Goal: Task Accomplishment & Management: Manage account settings

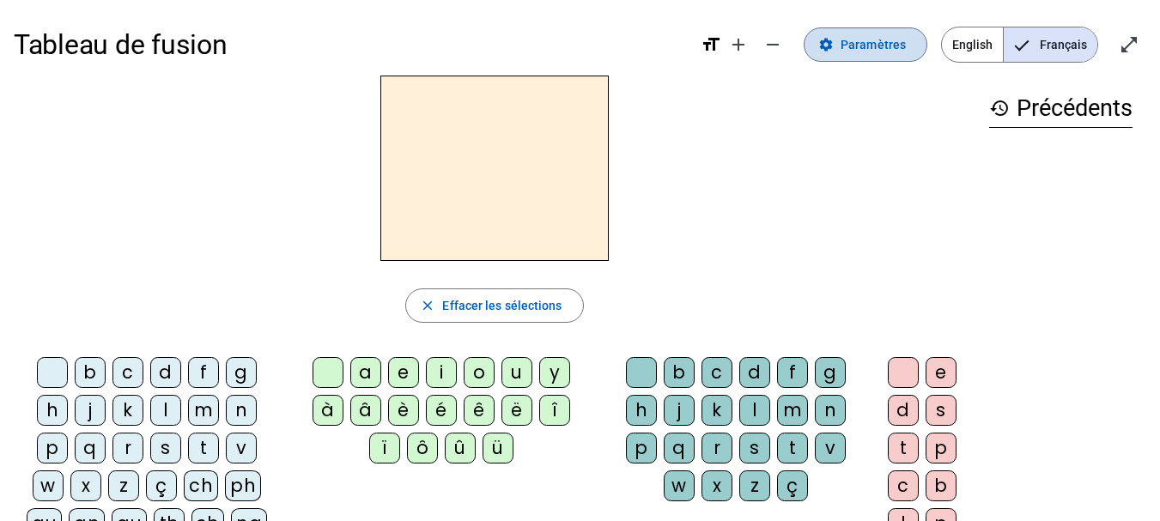
click at [863, 48] on span "Paramètres" at bounding box center [873, 44] width 65 height 21
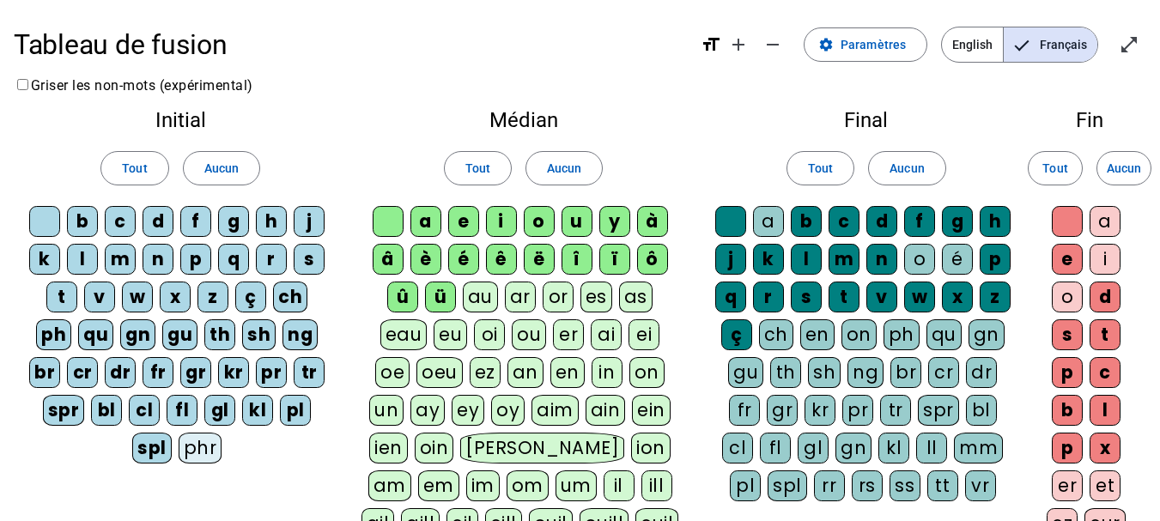
click at [115, 252] on div "m" at bounding box center [120, 259] width 31 height 31
click at [54, 294] on div "t" at bounding box center [61, 297] width 31 height 31
click at [82, 252] on div "l" at bounding box center [82, 259] width 31 height 31
click at [311, 207] on div "j" at bounding box center [309, 221] width 31 height 31
click at [159, 212] on div "d" at bounding box center [158, 221] width 31 height 31
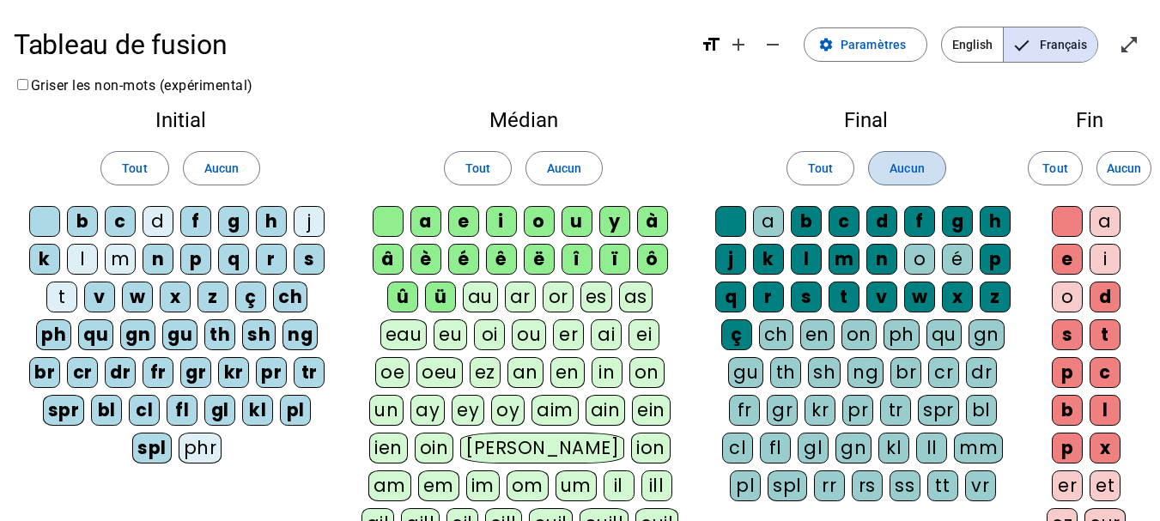
click at [896, 172] on span "Aucun" at bounding box center [907, 168] width 34 height 21
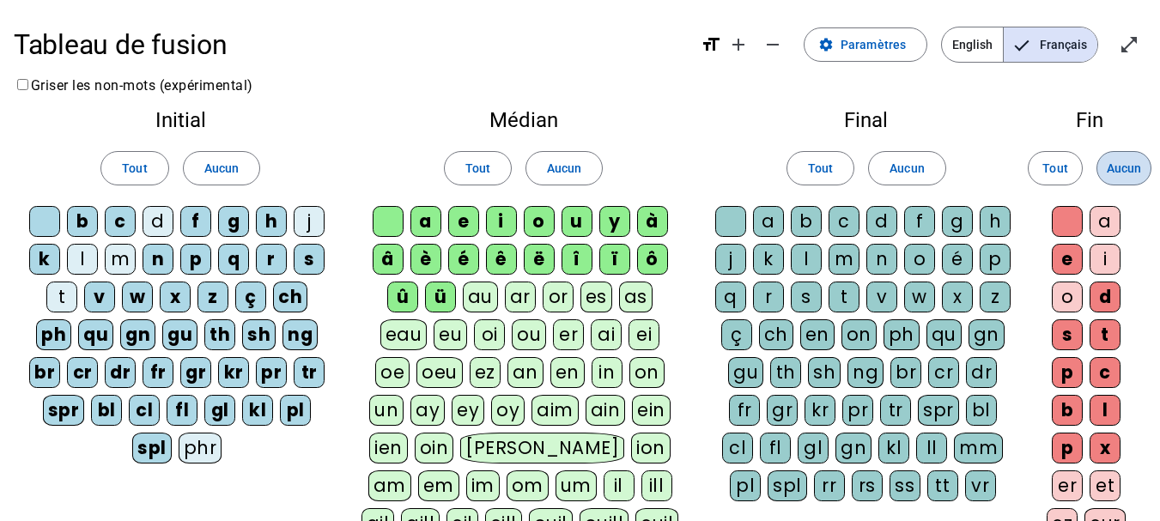
click at [1108, 165] on span "Aucun" at bounding box center [1124, 168] width 34 height 21
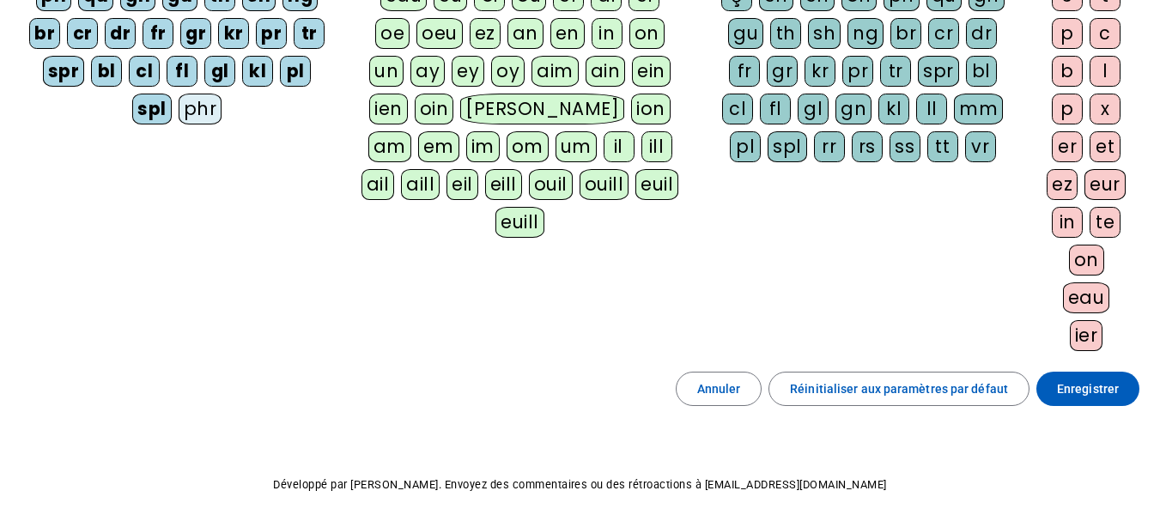
scroll to position [346, 0]
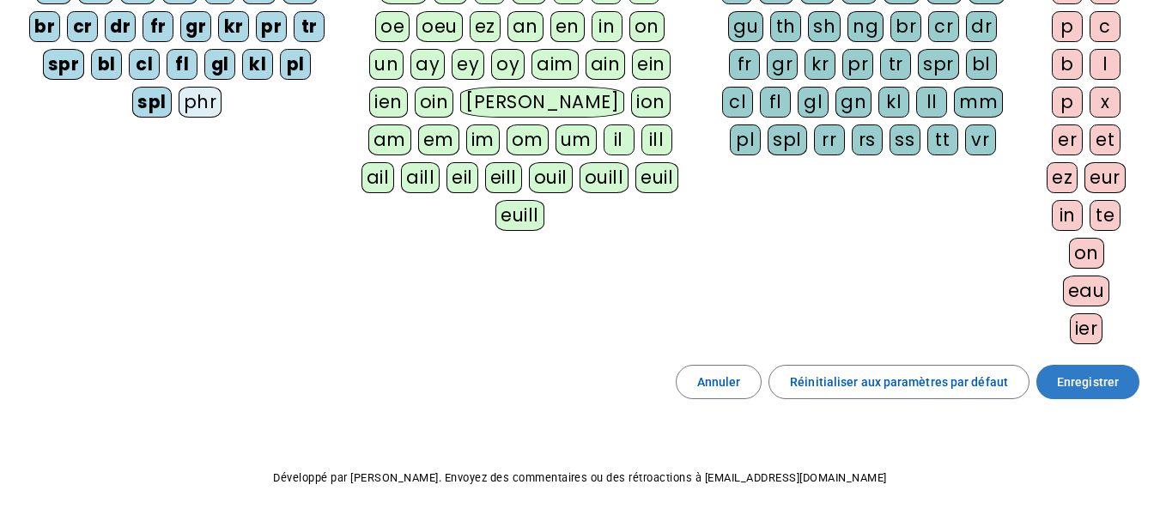
click at [1082, 378] on span "Enregistrer" at bounding box center [1088, 382] width 62 height 21
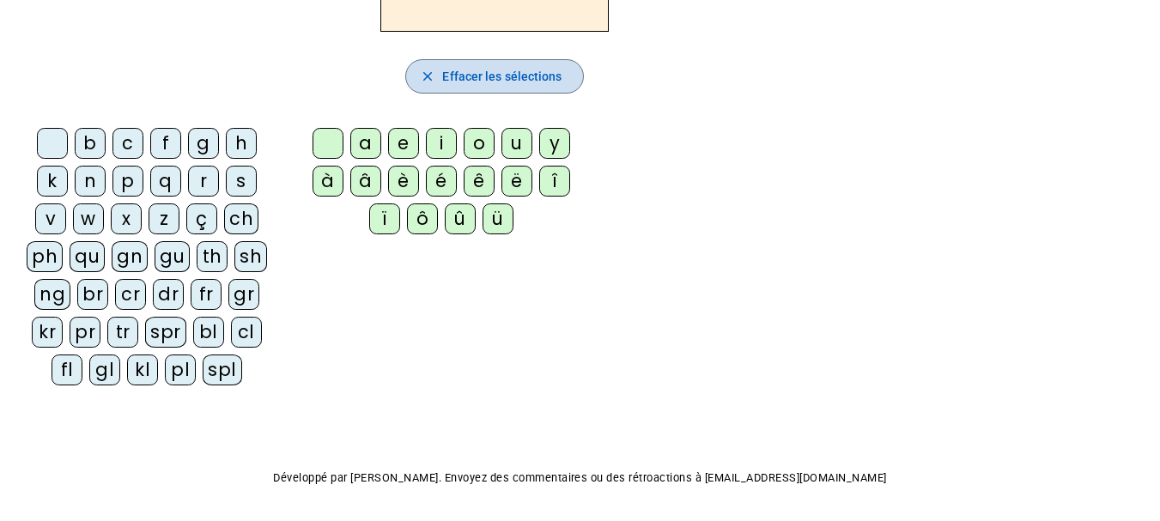
click at [433, 66] on span "button" at bounding box center [494, 76] width 176 height 41
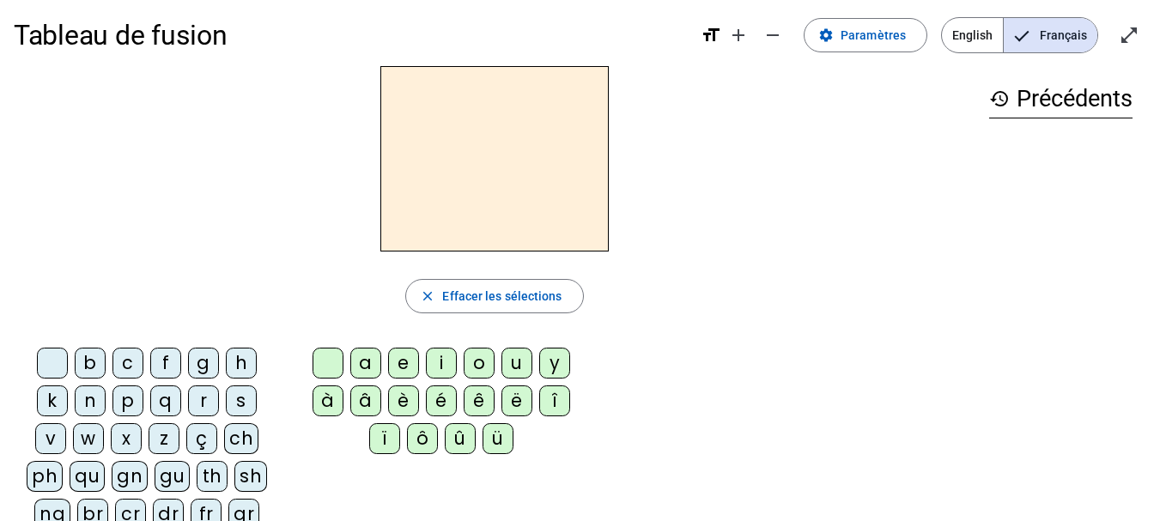
scroll to position [0, 0]
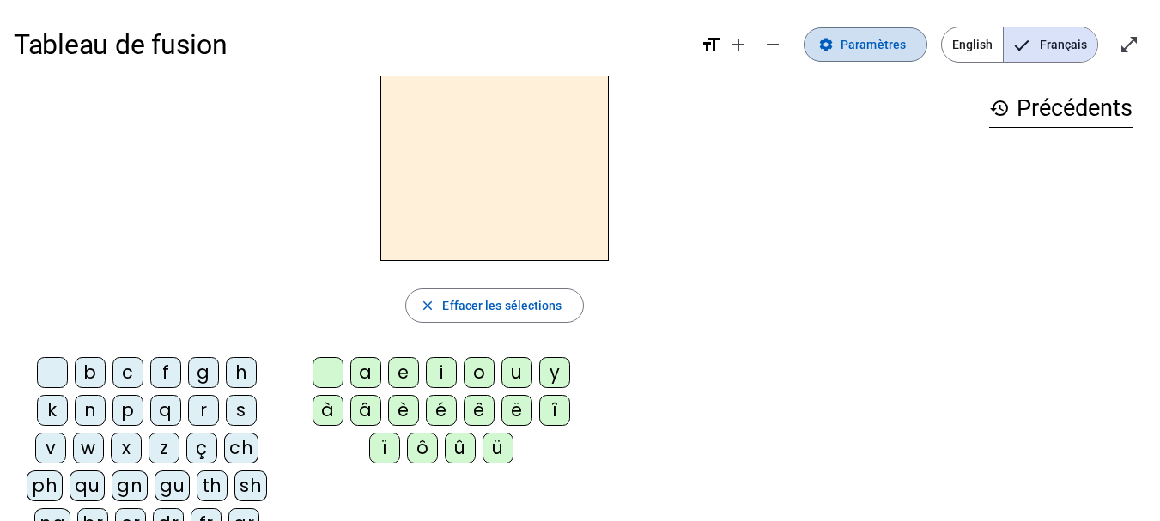
click at [874, 39] on span "Paramètres" at bounding box center [873, 44] width 65 height 21
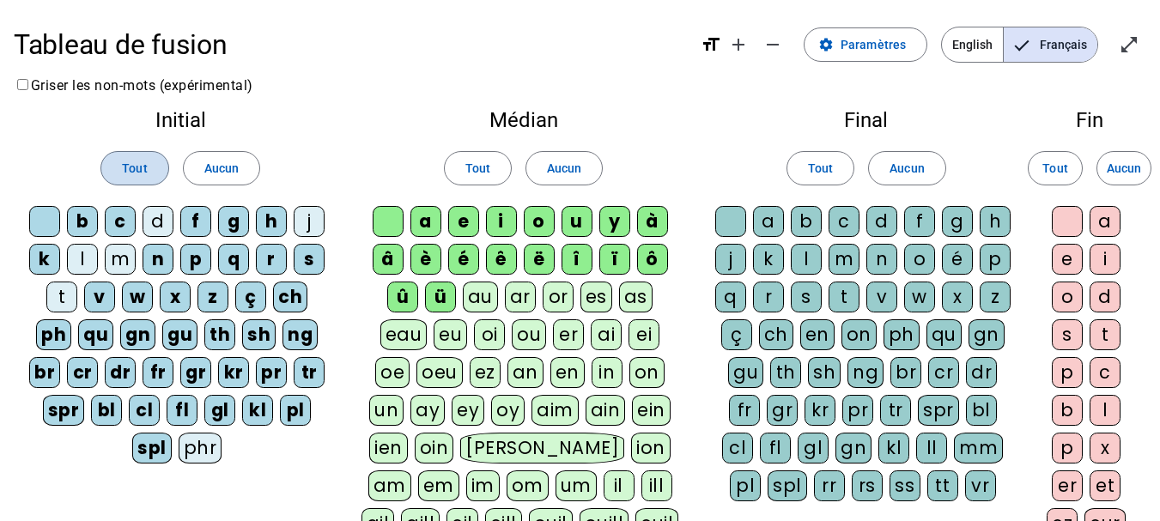
click at [140, 168] on span "Tout" at bounding box center [134, 168] width 25 height 21
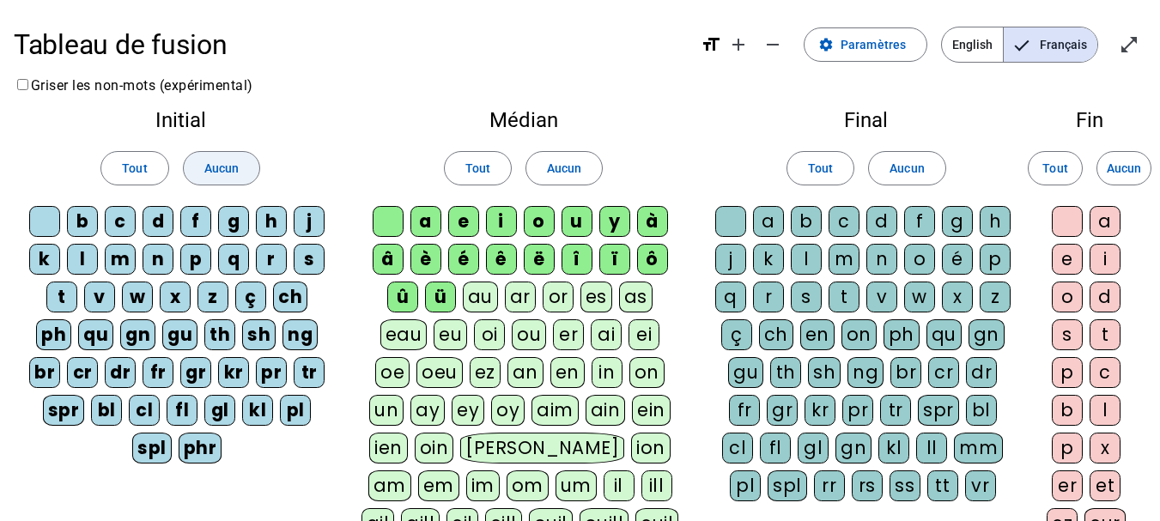
click at [215, 161] on span "Aucun" at bounding box center [221, 168] width 34 height 21
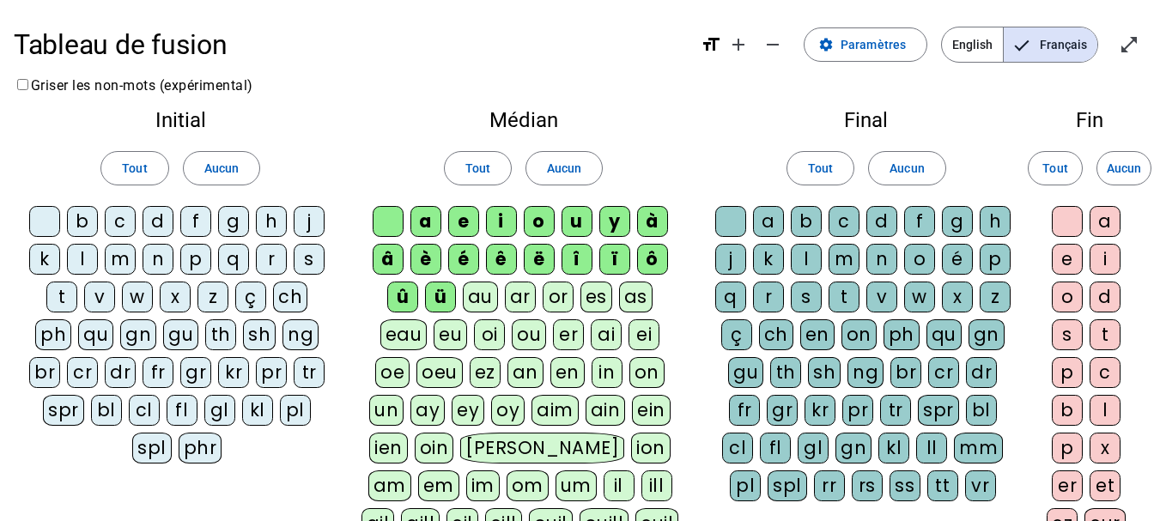
click at [123, 254] on div "m" at bounding box center [120, 259] width 31 height 31
click at [77, 255] on div "l" at bounding box center [82, 259] width 31 height 31
click at [56, 291] on div "t" at bounding box center [61, 297] width 31 height 31
click at [155, 212] on div "d" at bounding box center [158, 221] width 31 height 31
click at [313, 215] on div "j" at bounding box center [309, 221] width 31 height 31
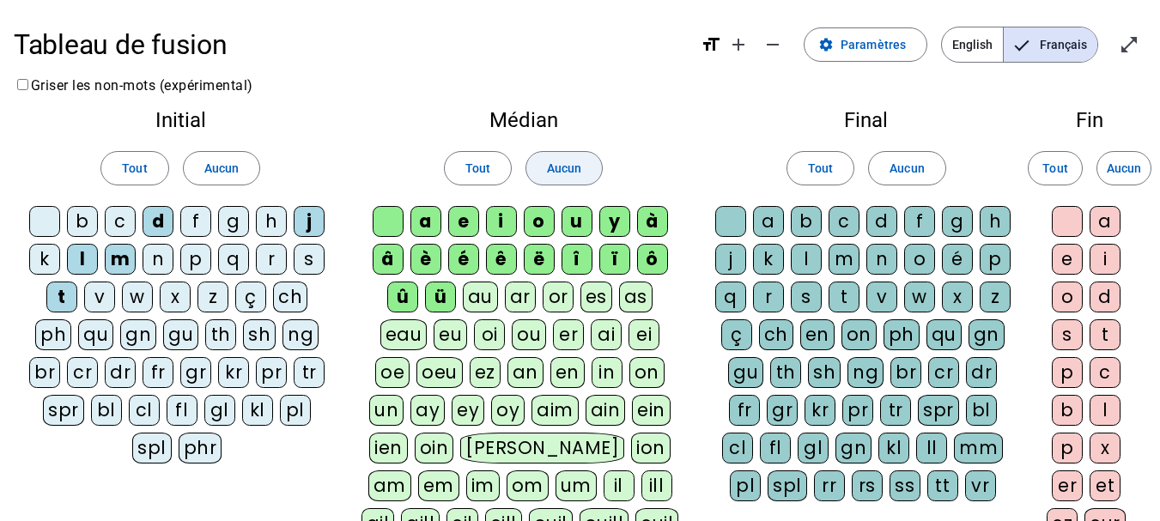
click at [572, 168] on span "Aucun" at bounding box center [564, 168] width 34 height 21
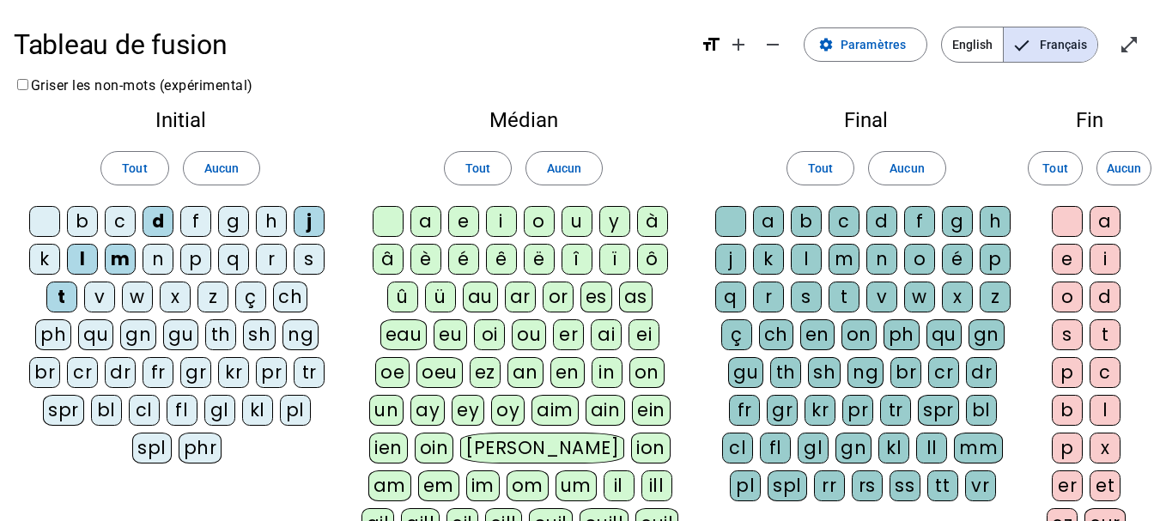
click at [428, 217] on div "a" at bounding box center [425, 221] width 31 height 31
click at [457, 217] on div "e" at bounding box center [463, 221] width 31 height 31
click at [499, 221] on div "i" at bounding box center [501, 221] width 31 height 31
click at [543, 220] on div "o" at bounding box center [539, 221] width 31 height 31
click at [573, 218] on div "u" at bounding box center [577, 221] width 31 height 31
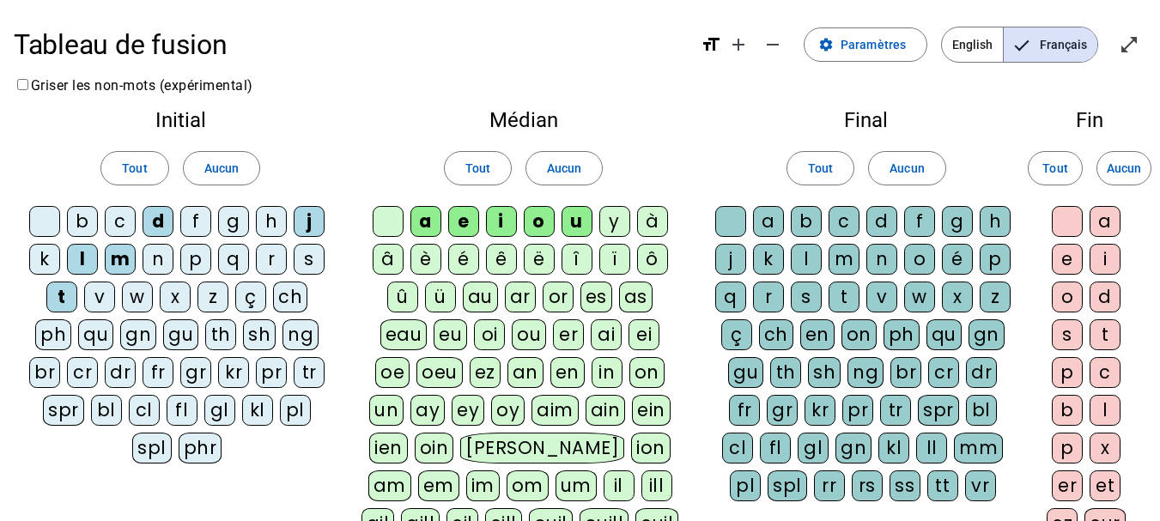
click at [621, 217] on div "y" at bounding box center [614, 221] width 31 height 31
click at [471, 256] on div "é" at bounding box center [463, 259] width 31 height 31
click at [419, 262] on div "è" at bounding box center [425, 259] width 31 height 31
click at [887, 169] on span at bounding box center [907, 168] width 76 height 41
click at [1114, 162] on span "Aucun" at bounding box center [1124, 168] width 34 height 21
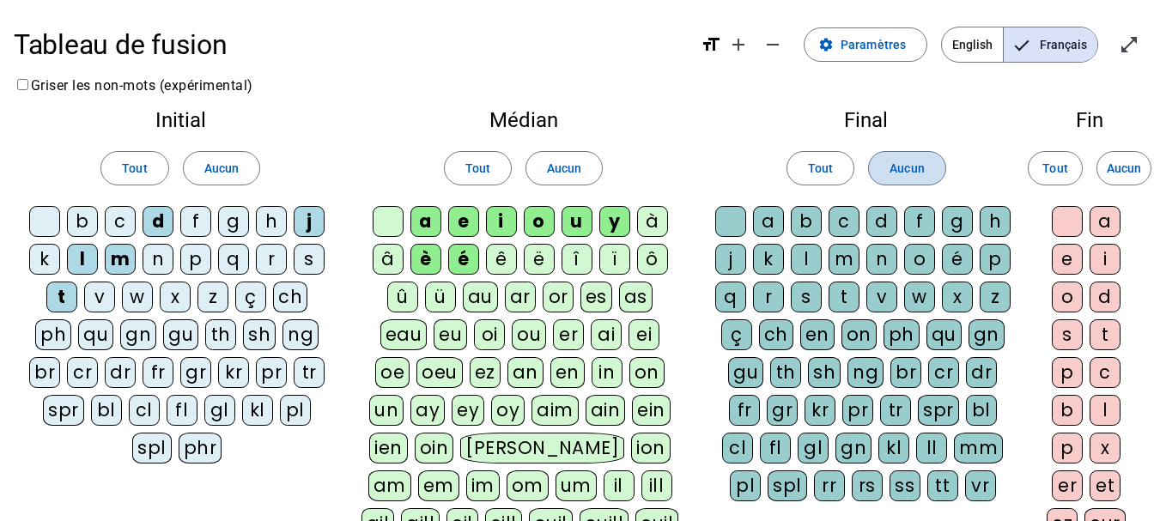
click at [909, 171] on span "Aucun" at bounding box center [907, 168] width 34 height 21
click at [463, 293] on div "au" at bounding box center [480, 297] width 35 height 31
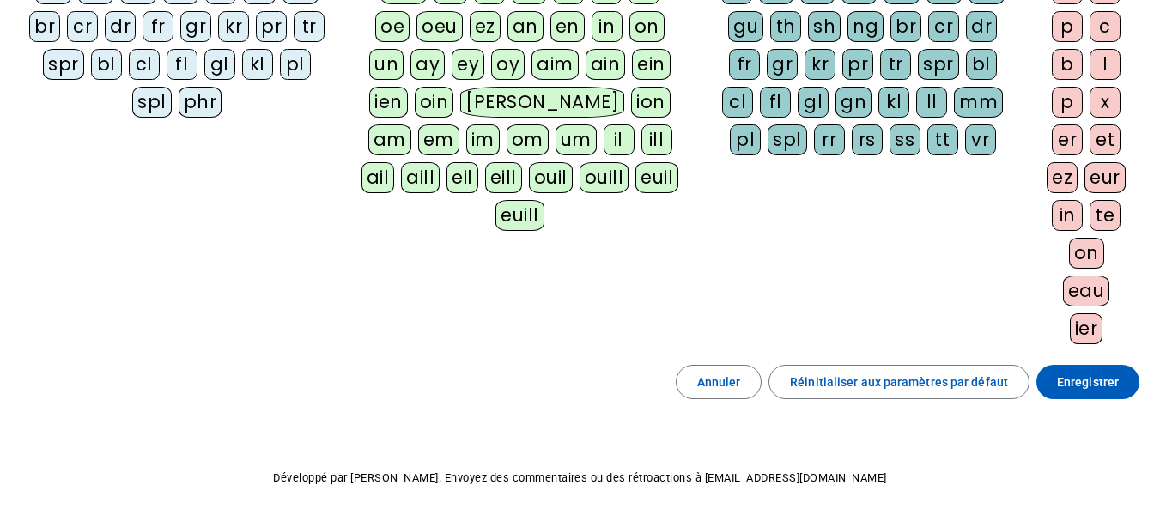
scroll to position [349, 0]
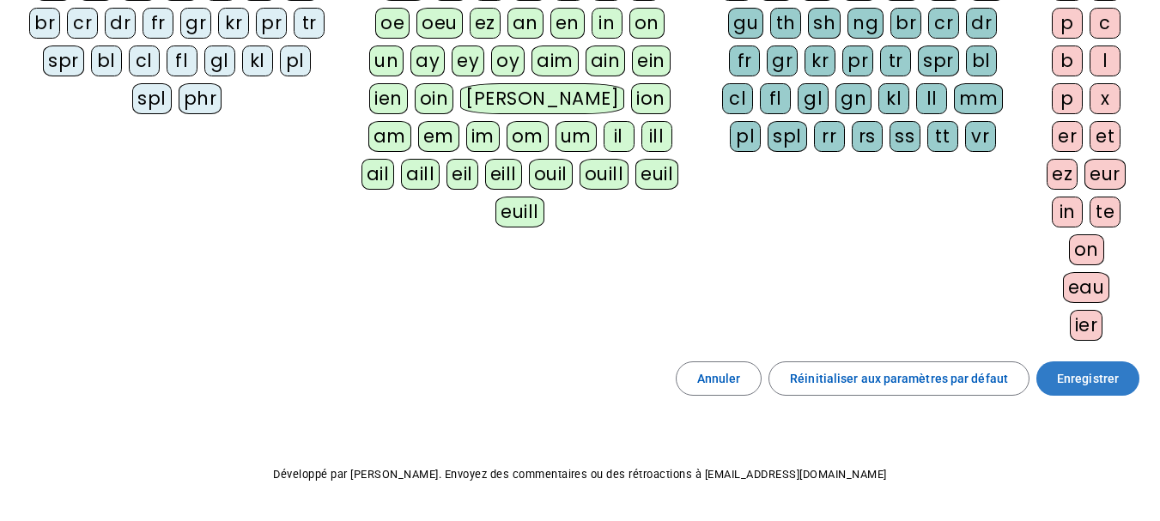
click at [1104, 368] on span "Enregistrer" at bounding box center [1088, 378] width 62 height 21
